Goal: Task Accomplishment & Management: Complete application form

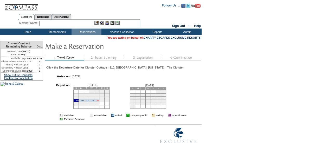
click at [99, 102] on link "23" at bounding box center [97, 100] width 3 height 3
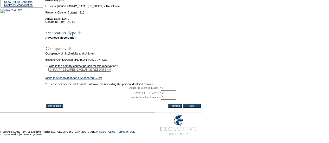
scroll to position [88, 0]
click at [101, 76] on link "Make this reservation for a Sponsored Guest" at bounding box center [74, 77] width 57 height 3
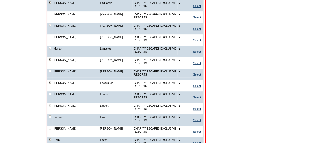
scroll to position [2089, 0]
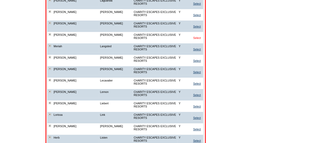
click at [199, 40] on link "Select" at bounding box center [197, 37] width 8 height 3
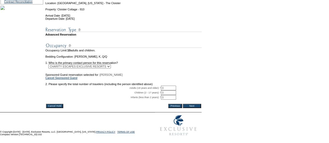
scroll to position [89, 0]
click at [170, 86] on input "0" at bounding box center [168, 88] width 15 height 5
type input "2"
click at [196, 104] on input "Next" at bounding box center [192, 106] width 18 height 4
